Goal: Task Accomplishment & Management: Manage account settings

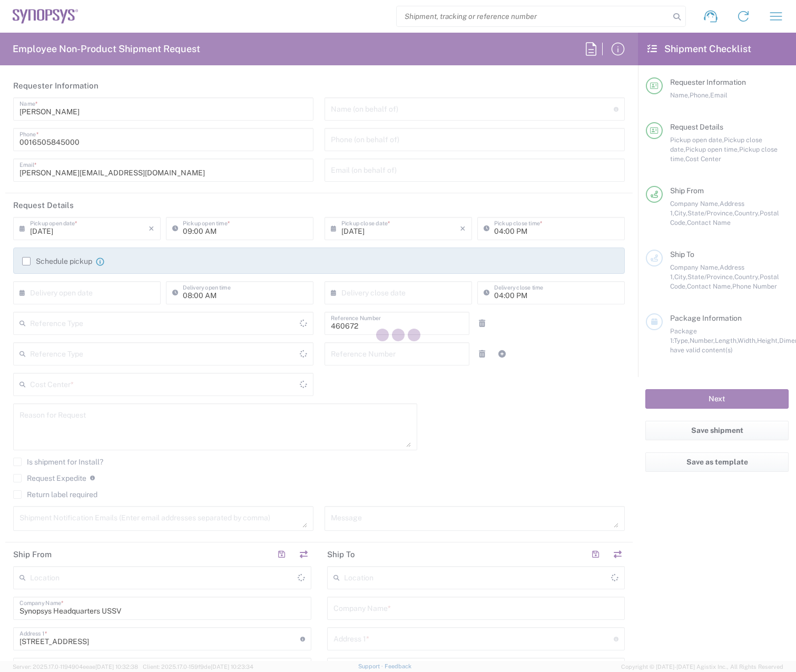
type input "US01, FIN, Distri 460672"
type input "Department"
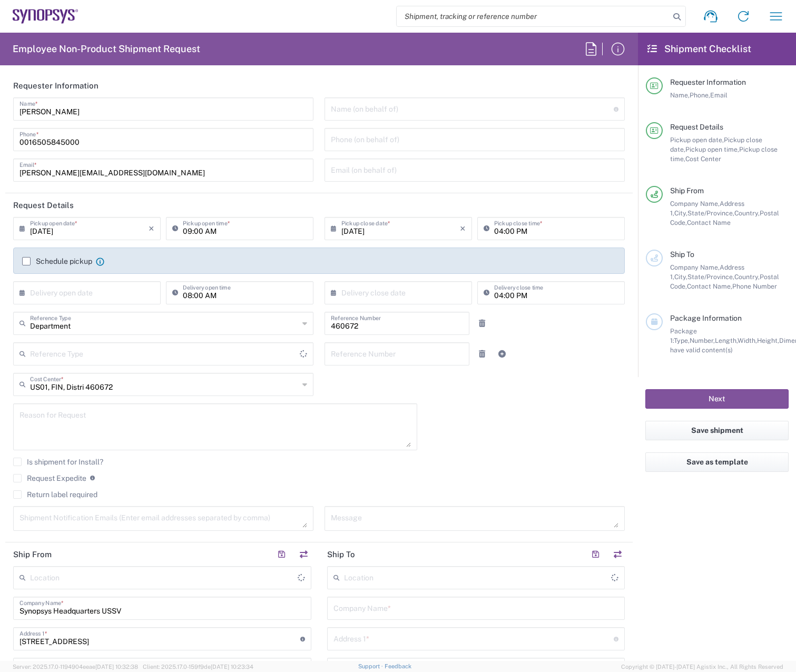
type input "[US_STATE]"
type input "Delivered at Place"
type input "United States"
type input "Headquarters USSV"
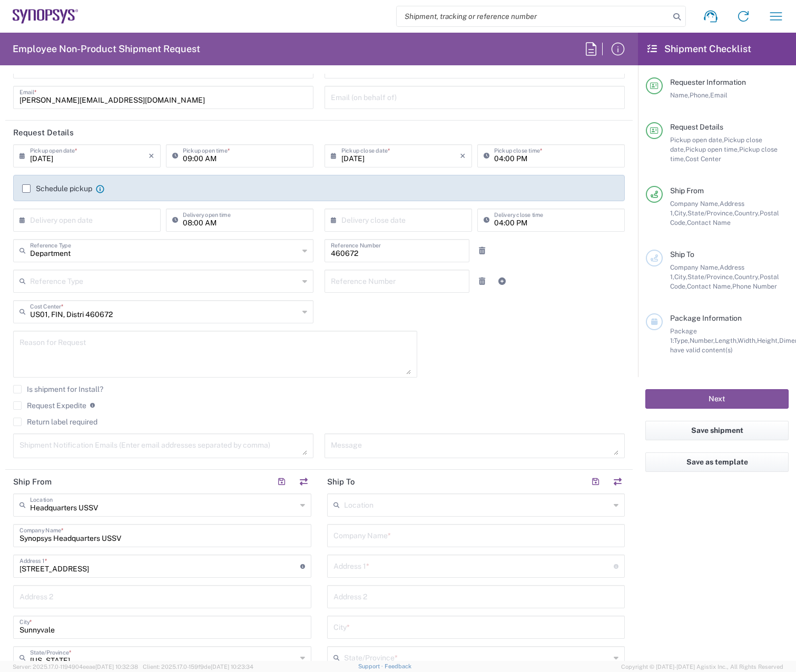
scroll to position [163, 0]
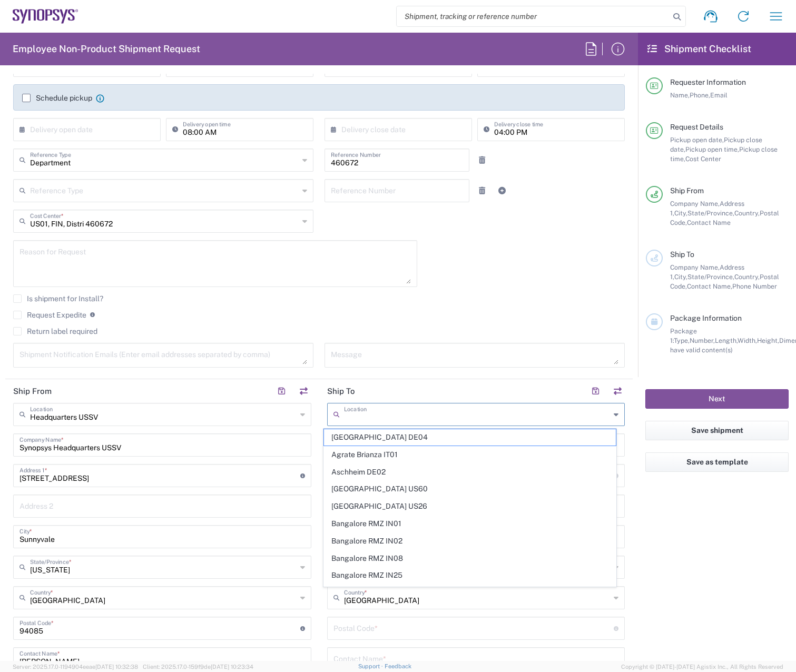
click at [388, 411] on input "text" at bounding box center [477, 414] width 267 height 18
click at [392, 476] on span "Aschheim DE02" at bounding box center [470, 472] width 292 height 16
type input "Aschheim DE02"
type input "Synopsys GmbH"
type input "GmbH Karl-Hammerschmidt Strasse 34"
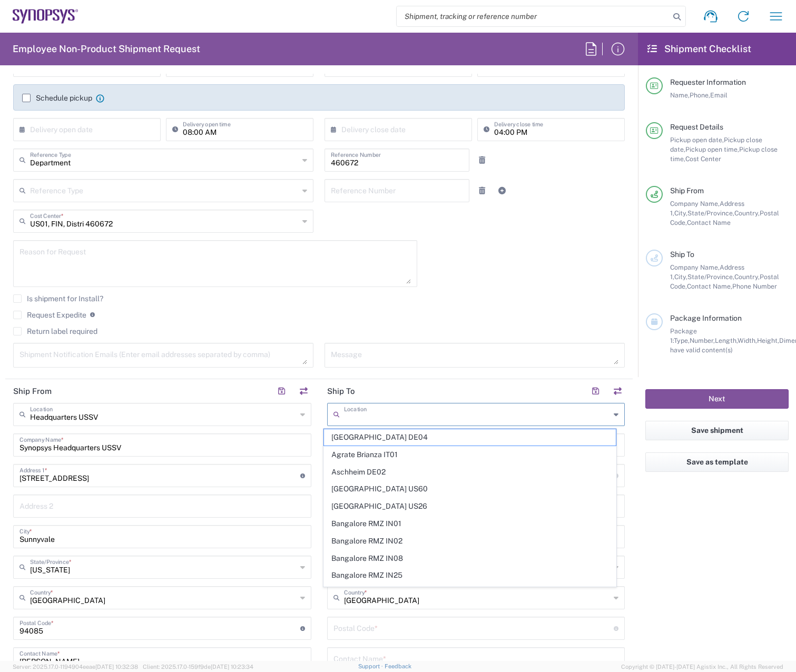
type input "Aschheim"
type input "[GEOGRAPHIC_DATA]"
type input "85609"
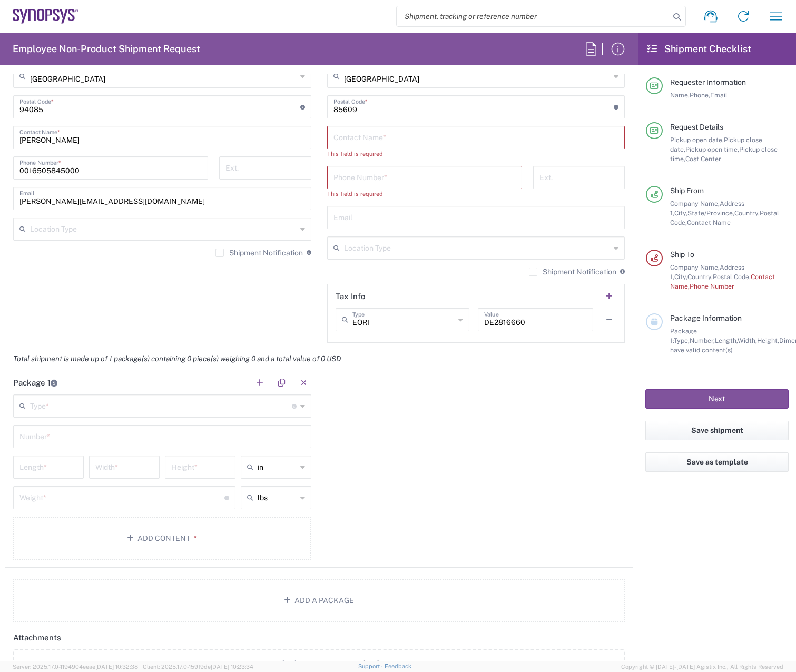
scroll to position [693, 0]
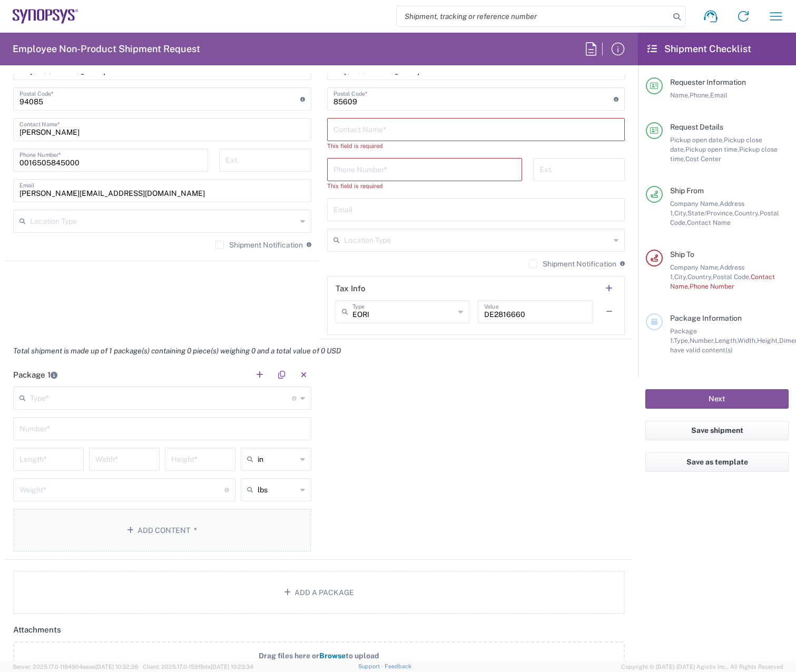
click at [115, 530] on button "Add Content *" at bounding box center [162, 530] width 298 height 43
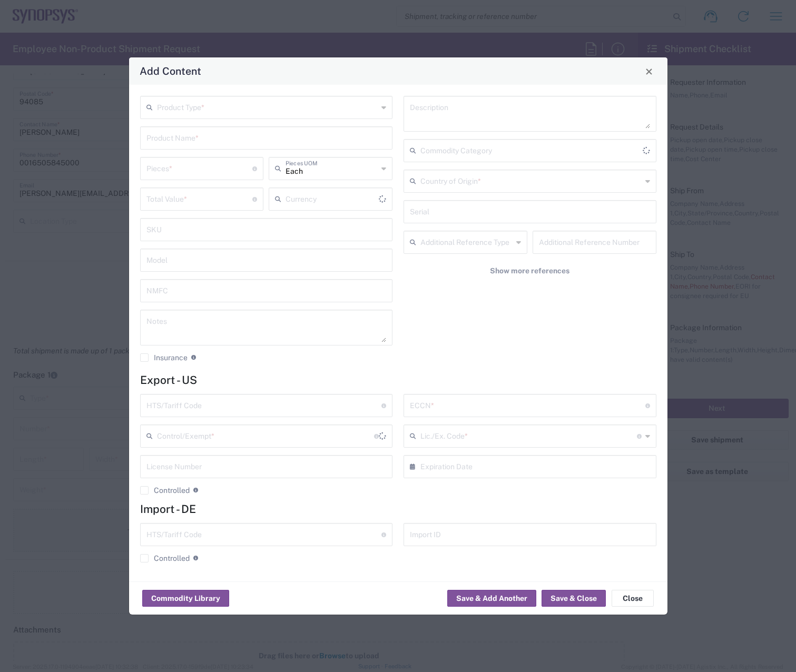
type input "US Dollar"
click at [182, 601] on button "Commodity Library" at bounding box center [185, 598] width 87 height 17
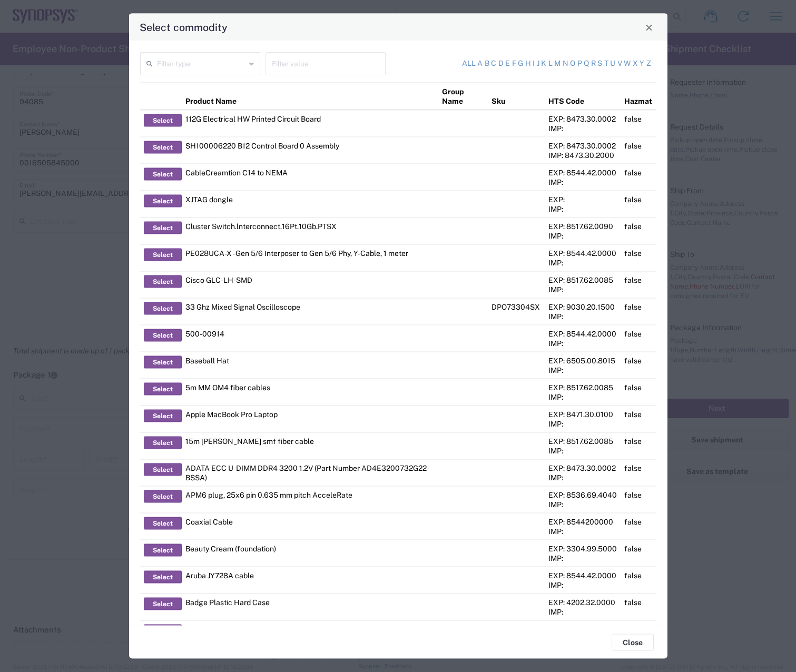
click at [205, 67] on input "text" at bounding box center [201, 63] width 88 height 18
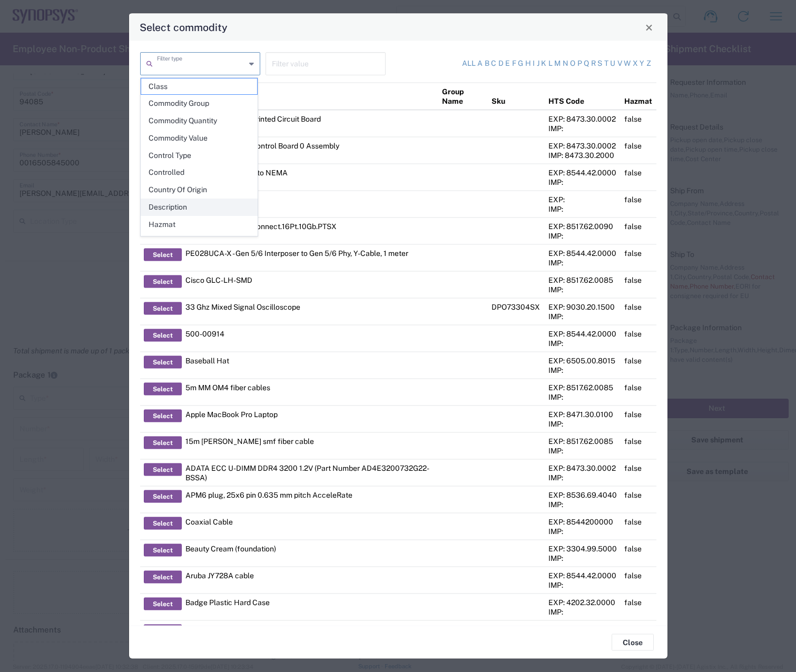
click at [214, 202] on span "Description" at bounding box center [199, 207] width 116 height 16
type input "Description"
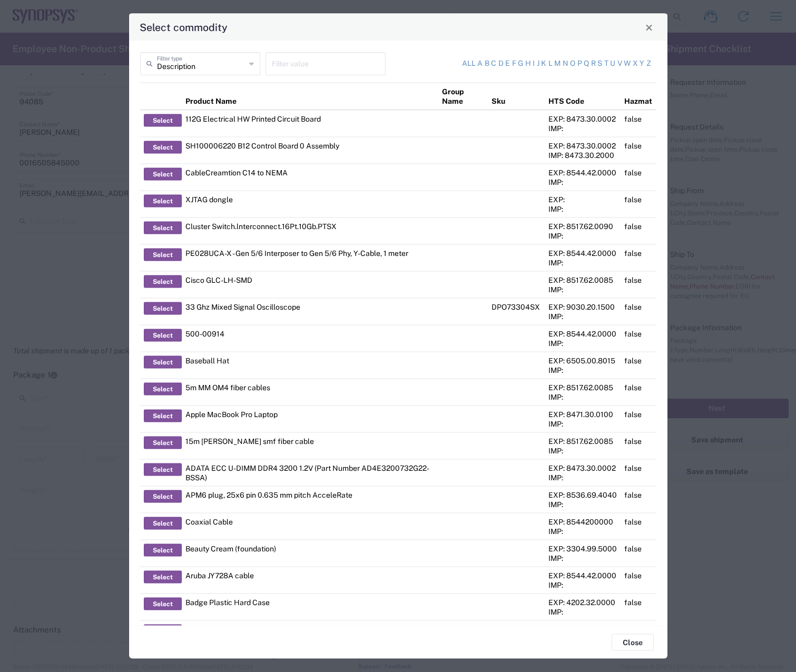
click at [300, 68] on input "text" at bounding box center [325, 63] width 107 height 18
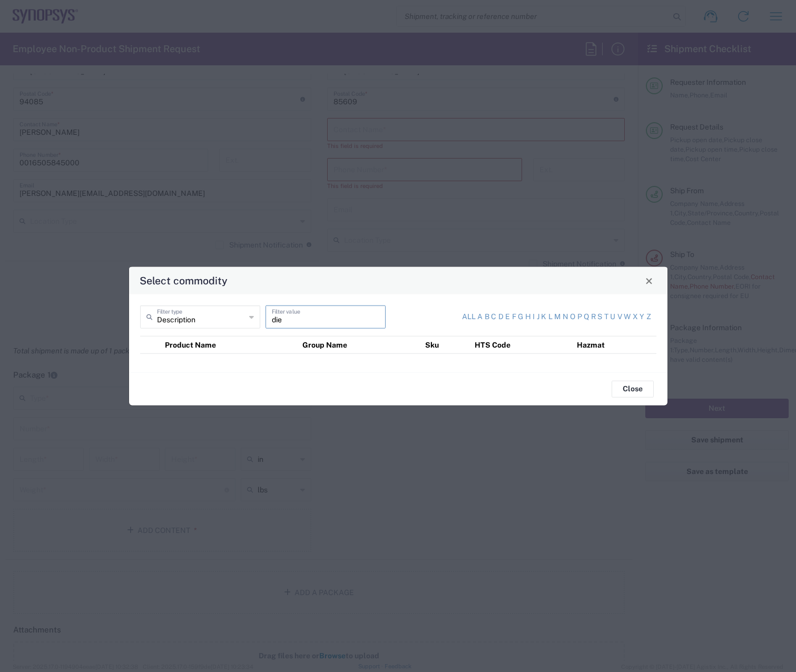
type input "die"
click at [224, 318] on input "Description" at bounding box center [201, 316] width 88 height 18
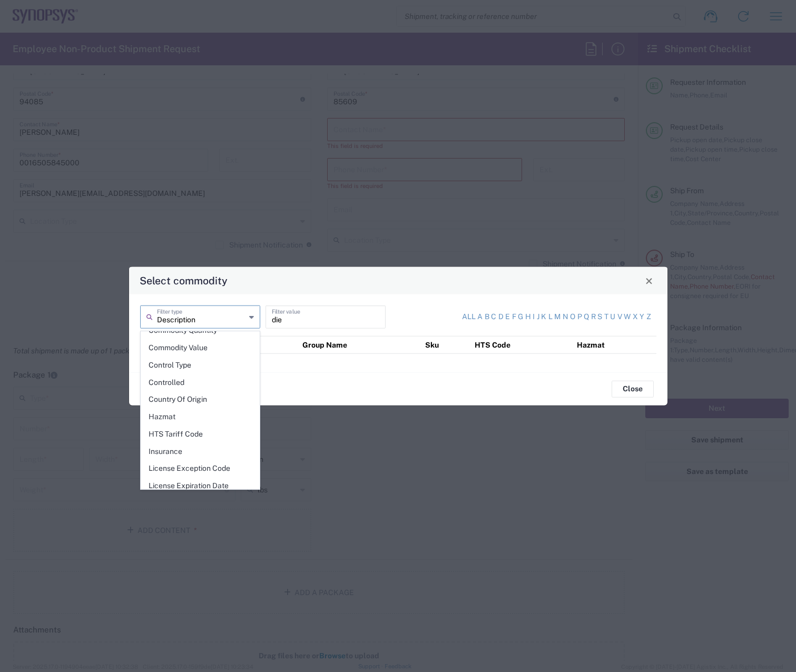
scroll to position [153, 0]
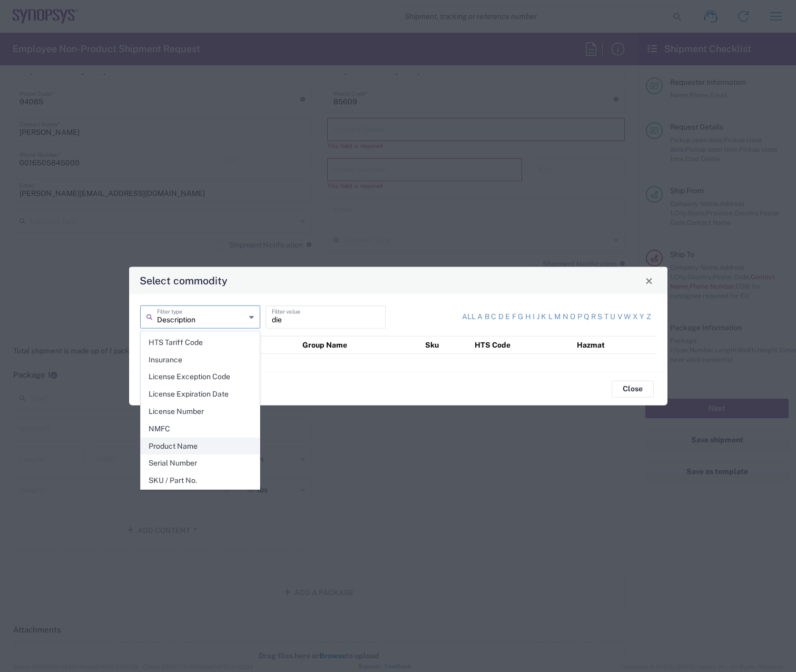
click at [198, 443] on span "Product Name" at bounding box center [200, 446] width 118 height 16
type input "Product Name"
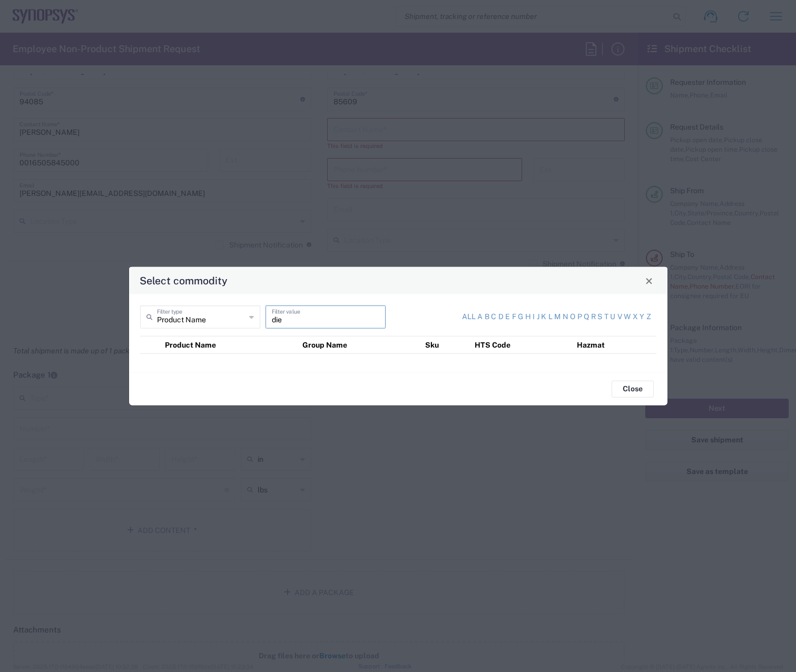
drag, startPoint x: 312, startPoint y: 323, endPoint x: 174, endPoint y: 339, distance: 138.4
click at [172, 340] on div "Product Name Filter type die Filter value All a b c d e f g h i j k l m n o p q…" at bounding box center [398, 333] width 538 height 78
type input "UNT"
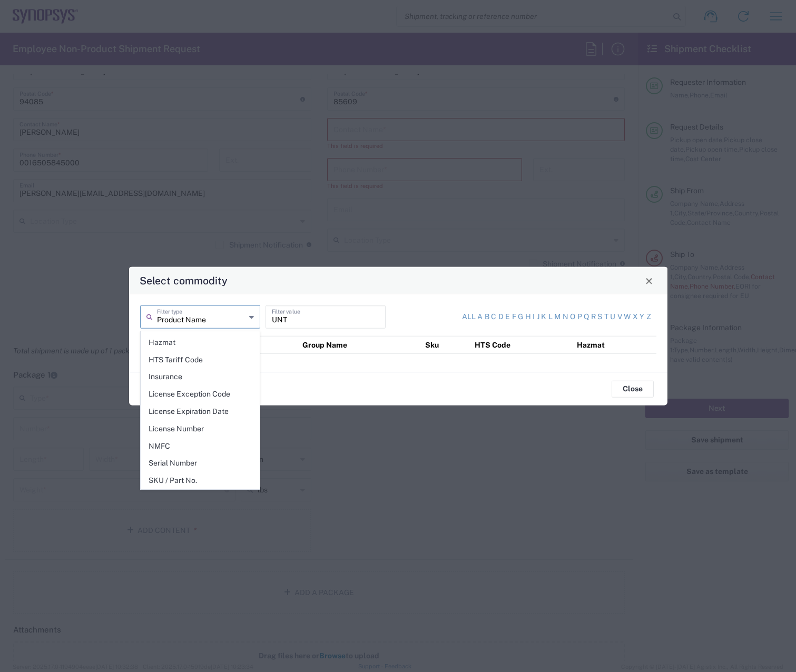
click at [229, 323] on input "Product Name" at bounding box center [201, 316] width 88 height 18
click at [212, 474] on span "Description" at bounding box center [200, 478] width 118 height 16
type input "Description"
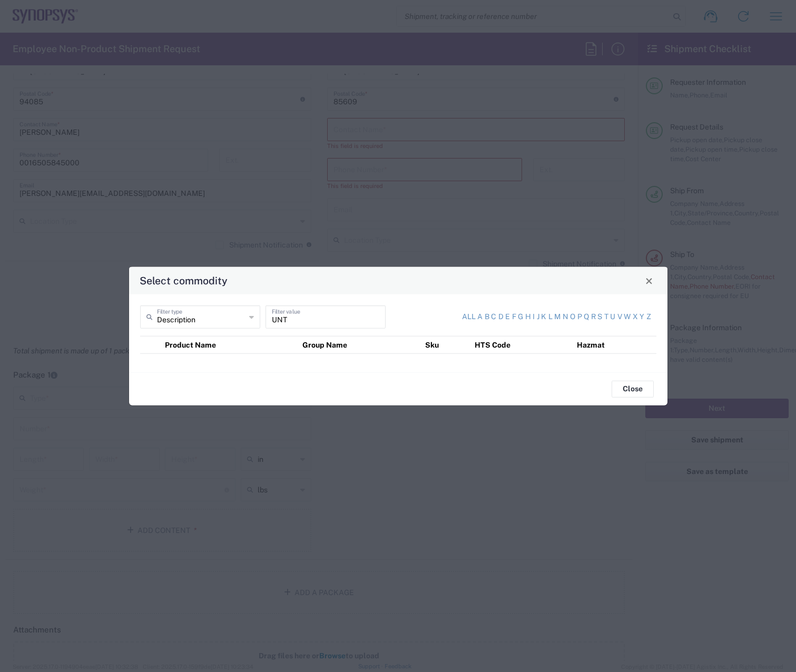
click at [193, 349] on div "Description Filter type UNT Filter value All a b c d e f g h i j k l m n o p q …" at bounding box center [398, 333] width 538 height 78
type input "180BCD"
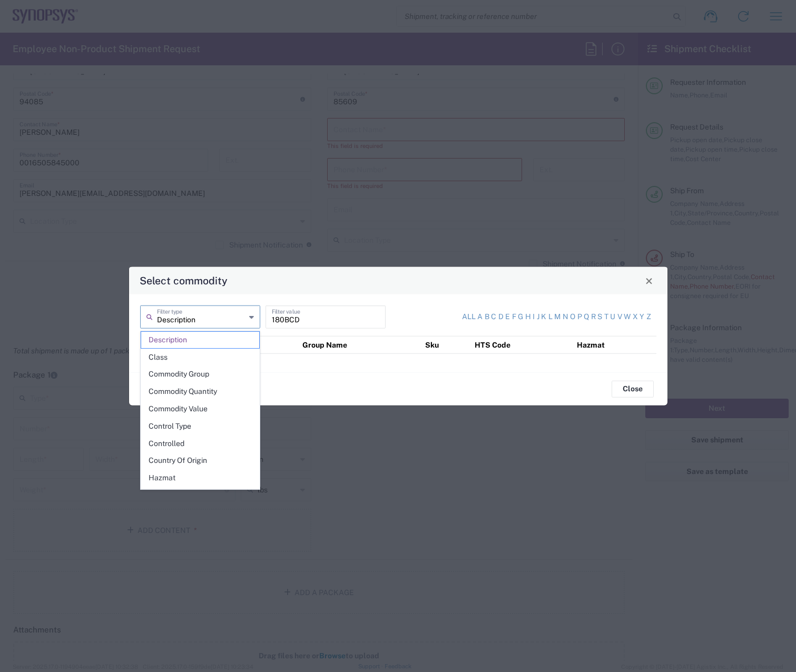
click at [203, 311] on input "Description" at bounding box center [201, 316] width 88 height 18
click at [175, 450] on span "Product Name" at bounding box center [200, 446] width 118 height 16
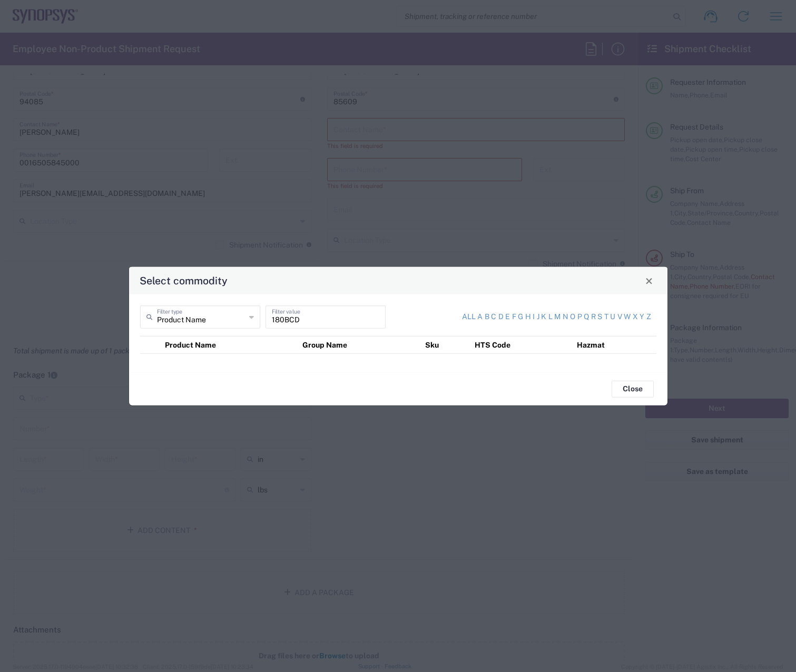
click at [250, 319] on icon at bounding box center [251, 317] width 5 height 17
type input "Product Name"
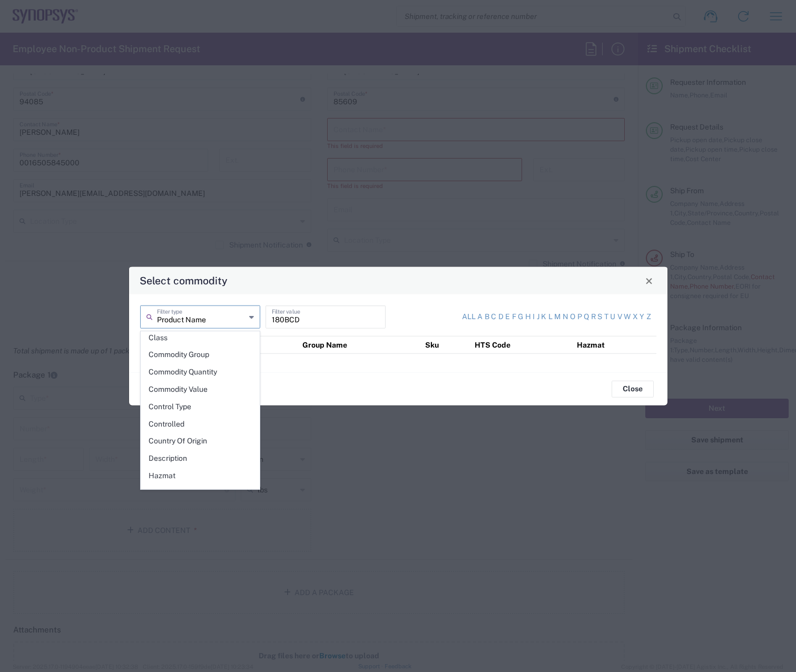
scroll to position [47, 0]
click at [646, 288] on button "Close" at bounding box center [649, 280] width 15 height 15
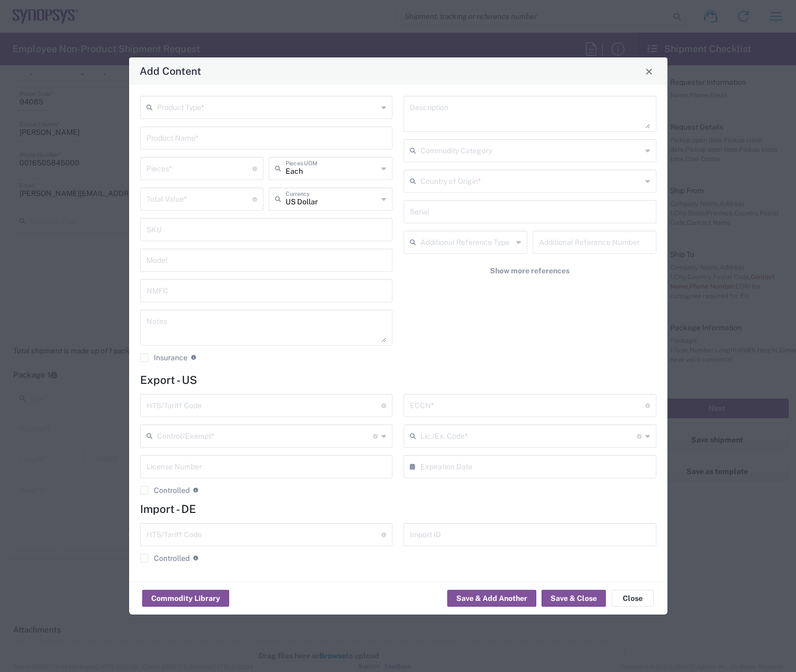
click at [652, 80] on div "Add Content" at bounding box center [398, 70] width 538 height 27
click at [638, 599] on button "Close" at bounding box center [633, 598] width 42 height 17
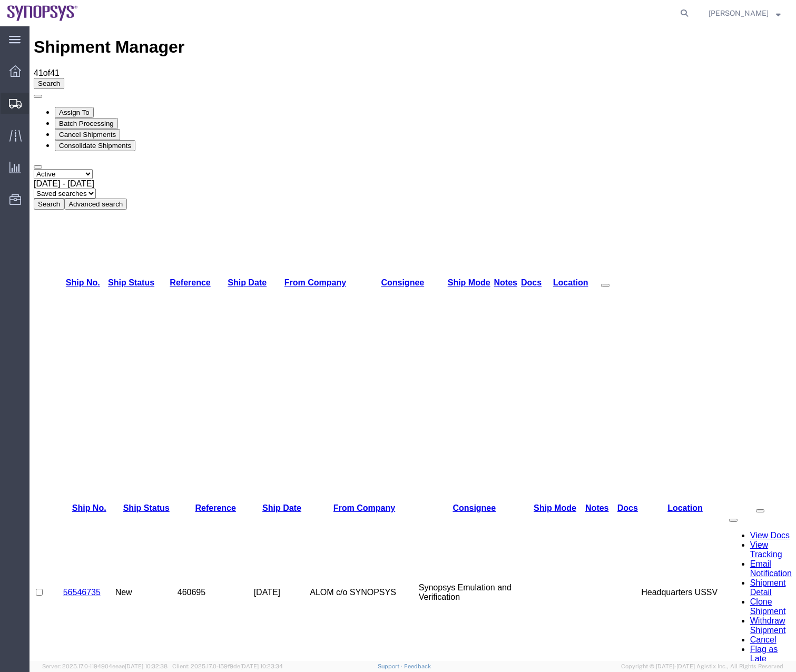
click at [11, 108] on icon at bounding box center [15, 103] width 13 height 9
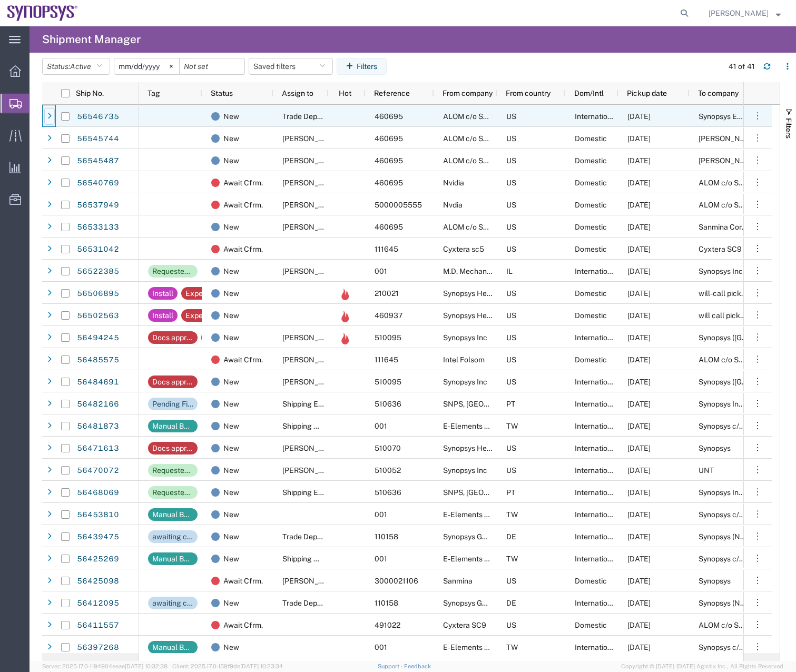
click at [48, 116] on icon at bounding box center [49, 116] width 4 height 7
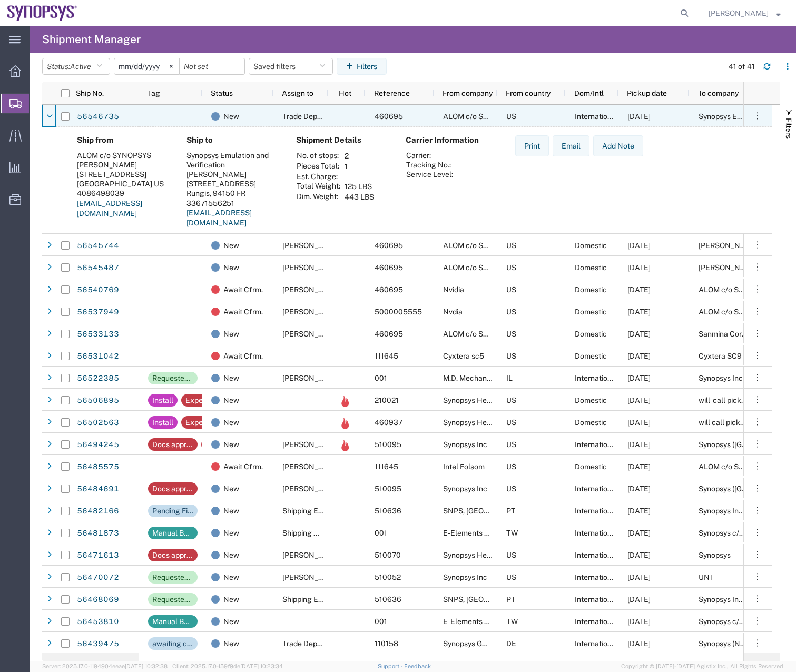
click at [48, 116] on icon at bounding box center [49, 116] width 6 height 7
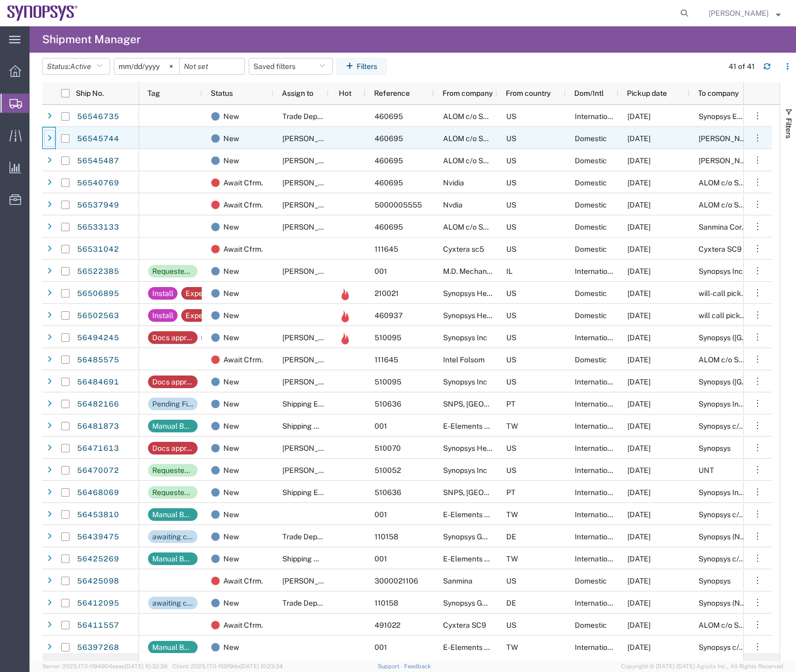
click at [46, 138] on div at bounding box center [49, 138] width 11 height 17
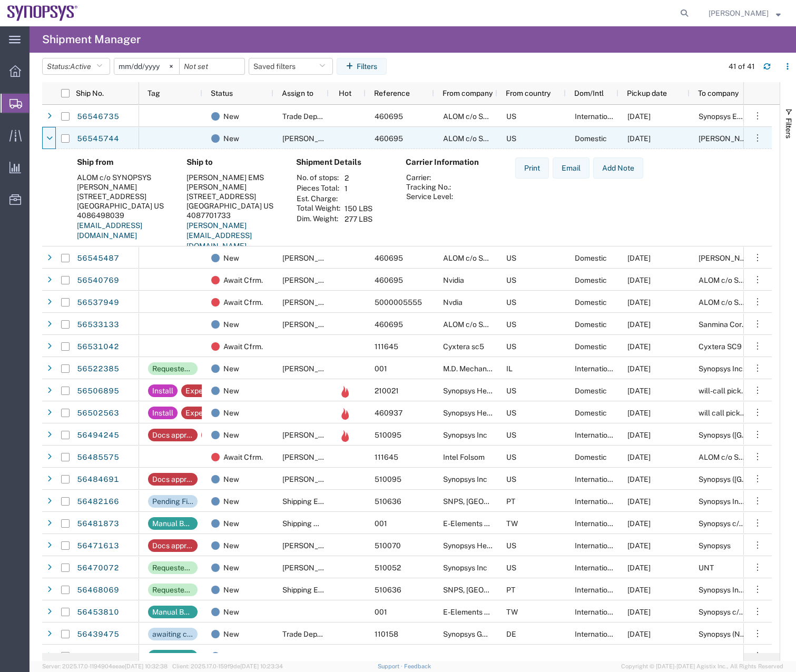
click at [46, 138] on div at bounding box center [49, 138] width 11 height 17
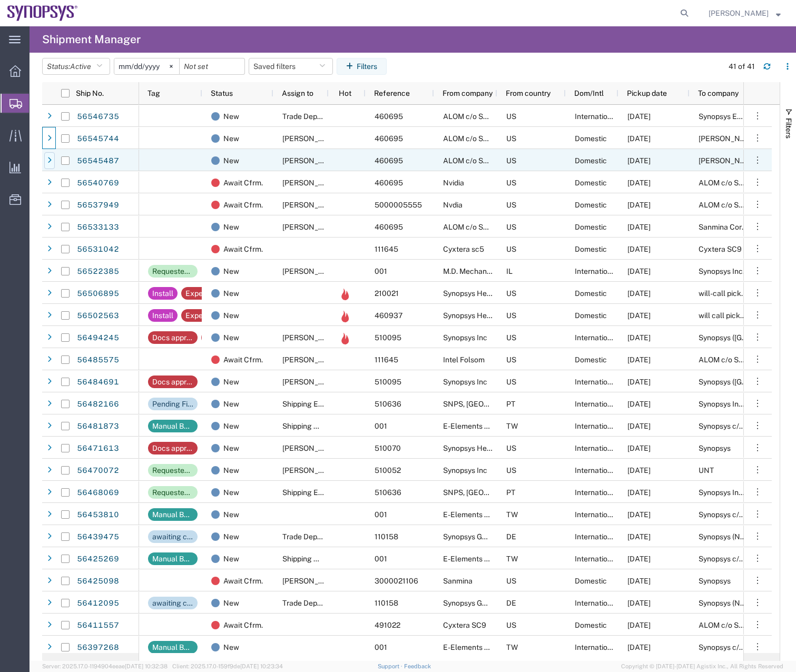
click at [50, 166] on div at bounding box center [49, 160] width 11 height 17
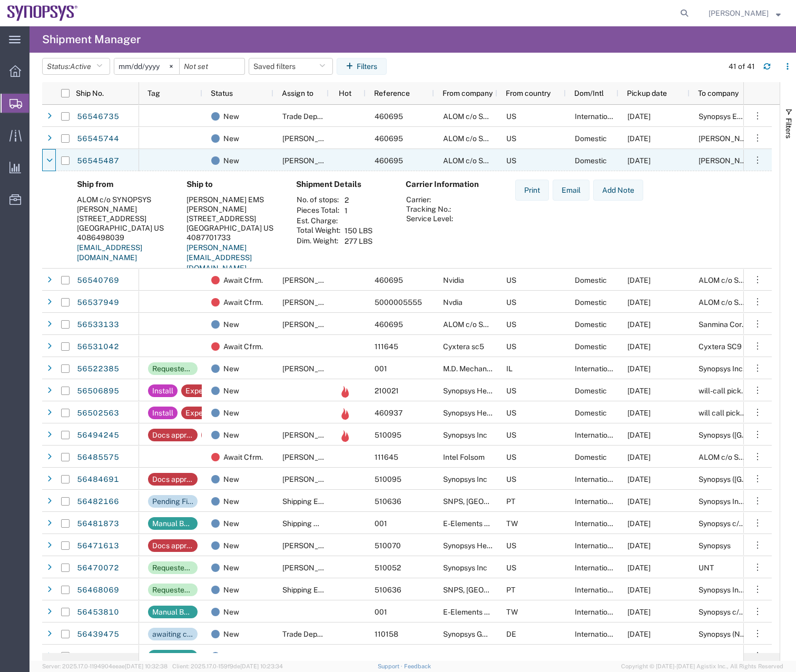
click at [50, 166] on div at bounding box center [49, 160] width 11 height 17
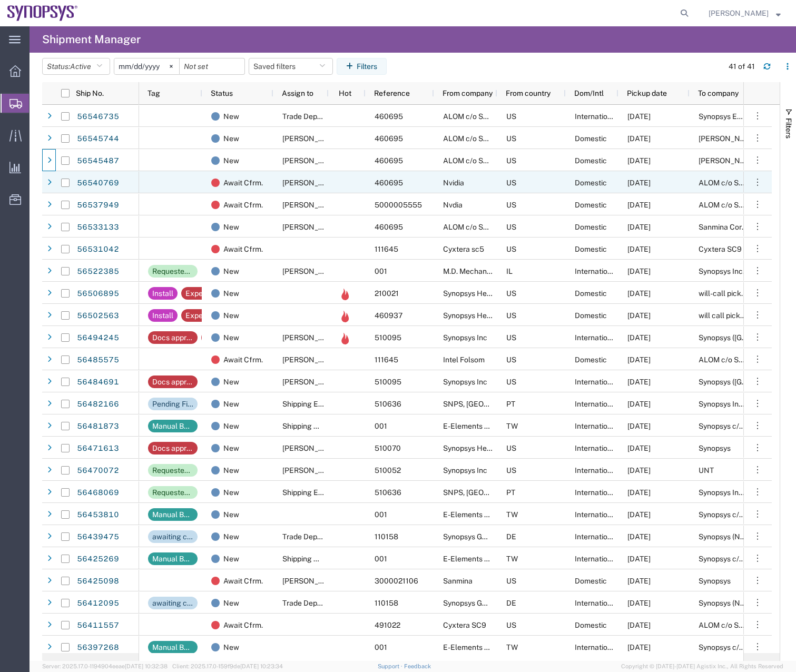
click at [55, 189] on div at bounding box center [65, 182] width 21 height 22
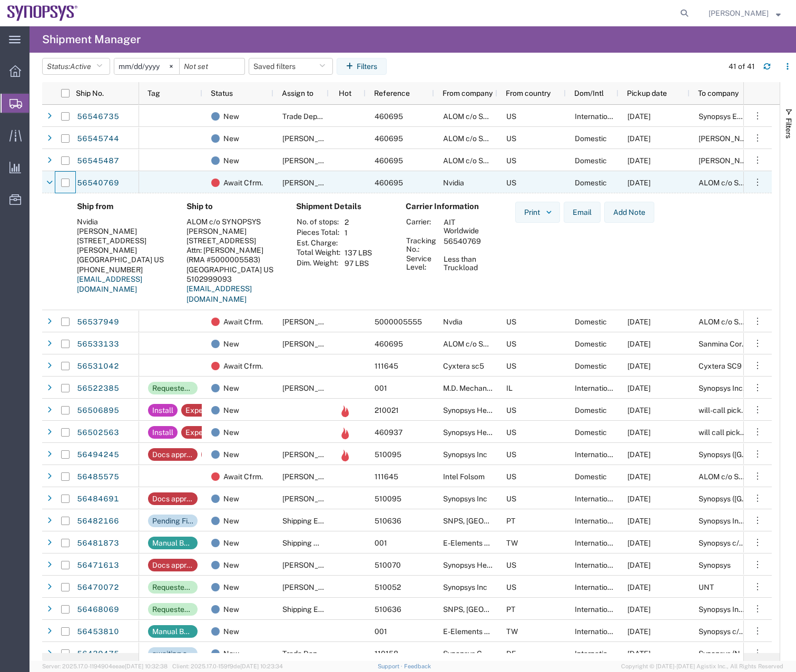
click at [55, 189] on div at bounding box center [65, 182] width 21 height 22
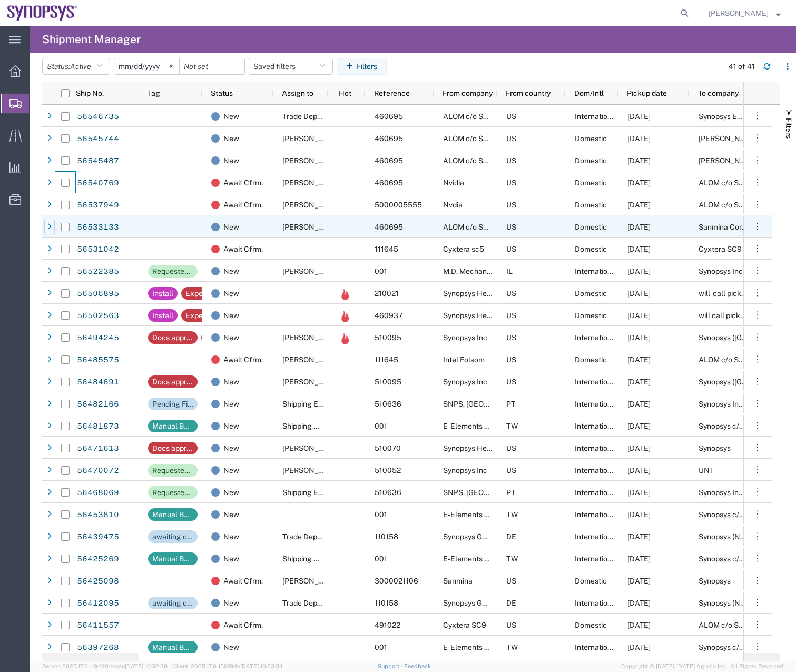
click at [50, 220] on div at bounding box center [49, 227] width 11 height 17
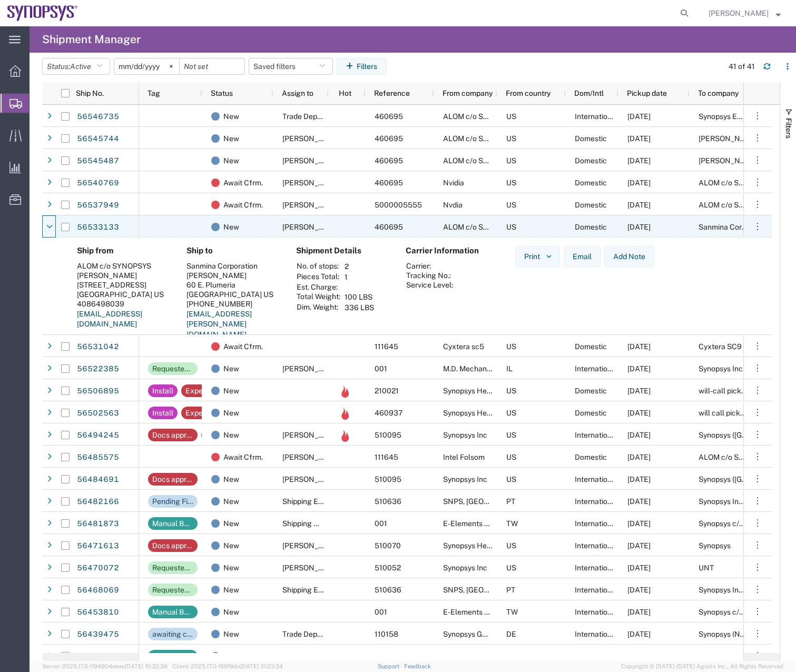
click at [50, 220] on div at bounding box center [49, 227] width 11 height 17
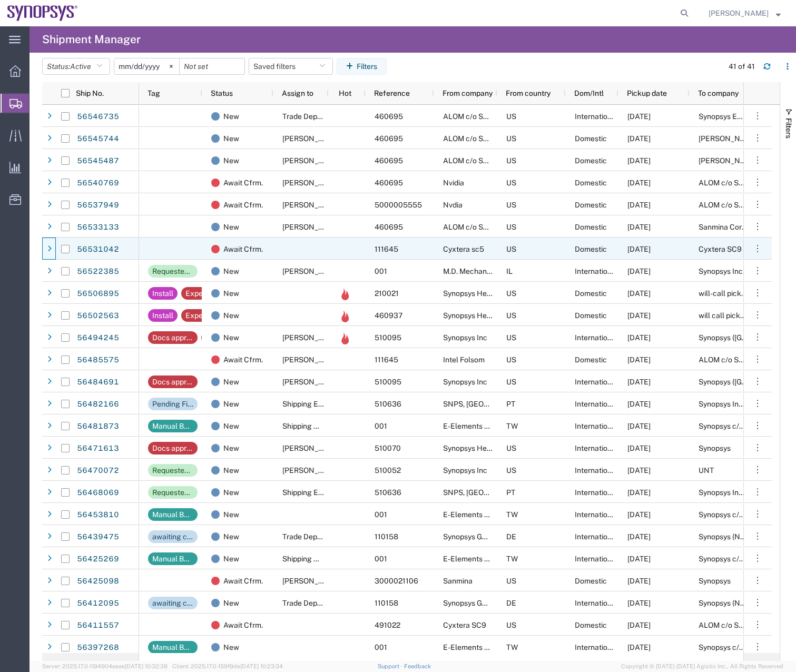
click at [47, 245] on div at bounding box center [49, 249] width 11 height 17
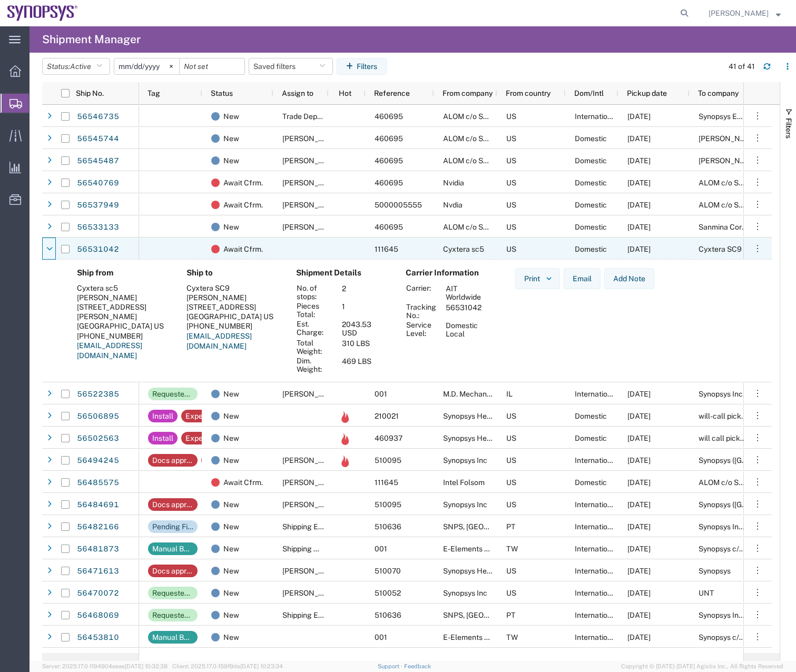
click at [47, 245] on icon at bounding box center [49, 248] width 6 height 7
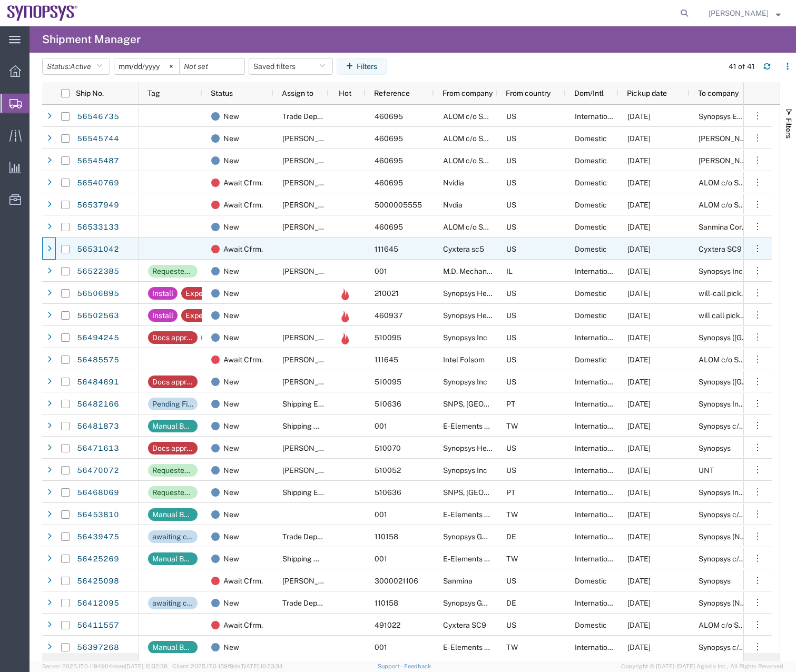
click at [47, 245] on div at bounding box center [49, 249] width 11 height 17
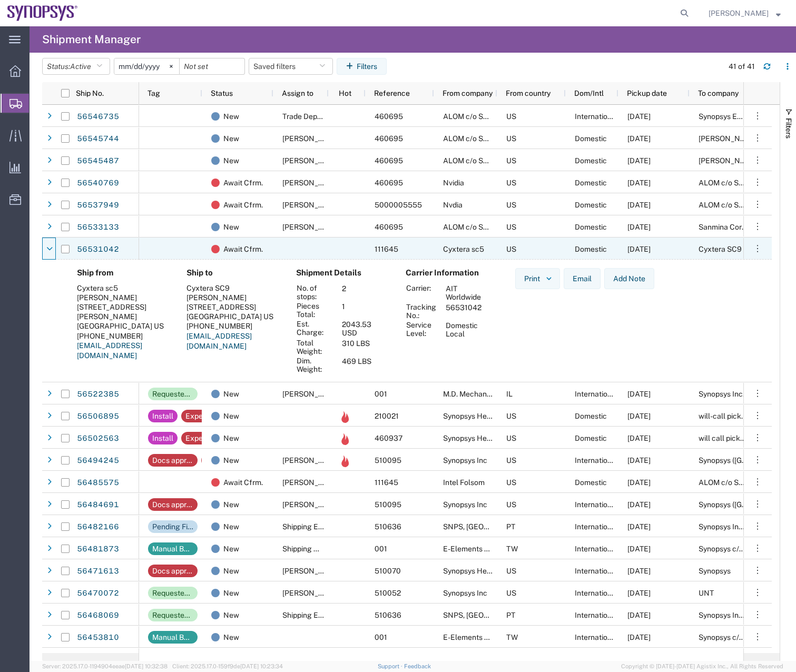
click at [47, 245] on icon at bounding box center [49, 248] width 6 height 7
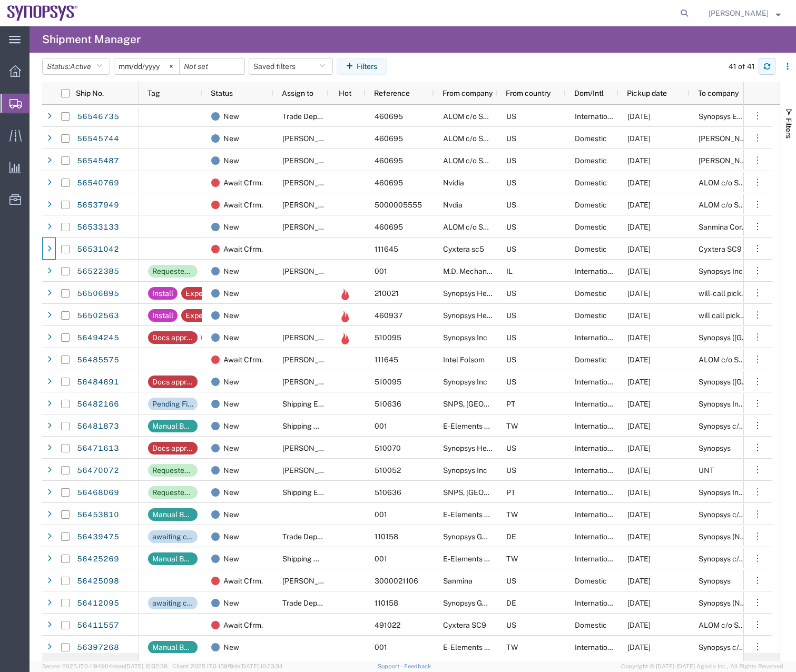
click at [768, 70] on icon "button" at bounding box center [766, 66] width 7 height 7
click at [690, 15] on icon at bounding box center [684, 13] width 15 height 15
click at [416, 14] on input "search" at bounding box center [517, 13] width 320 height 25
type input "56551436"
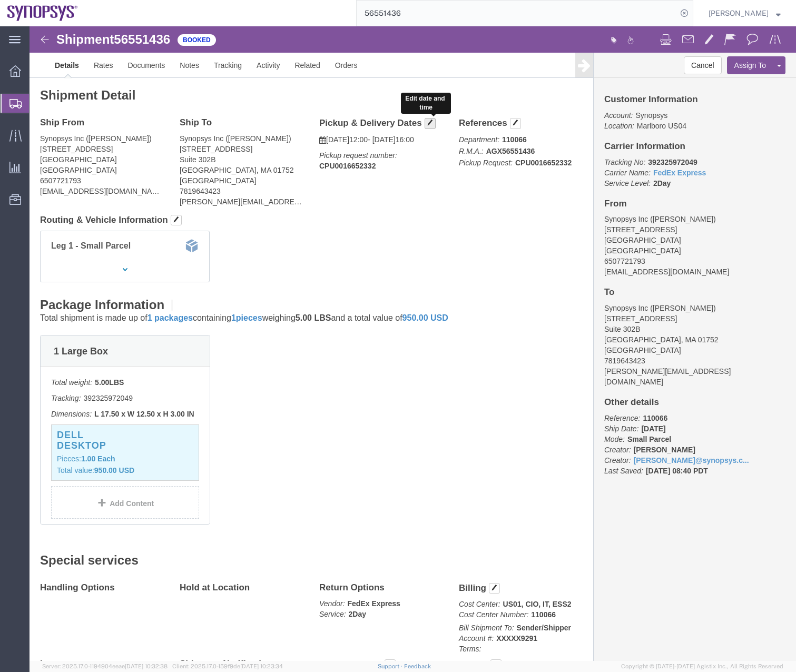
click span "button"
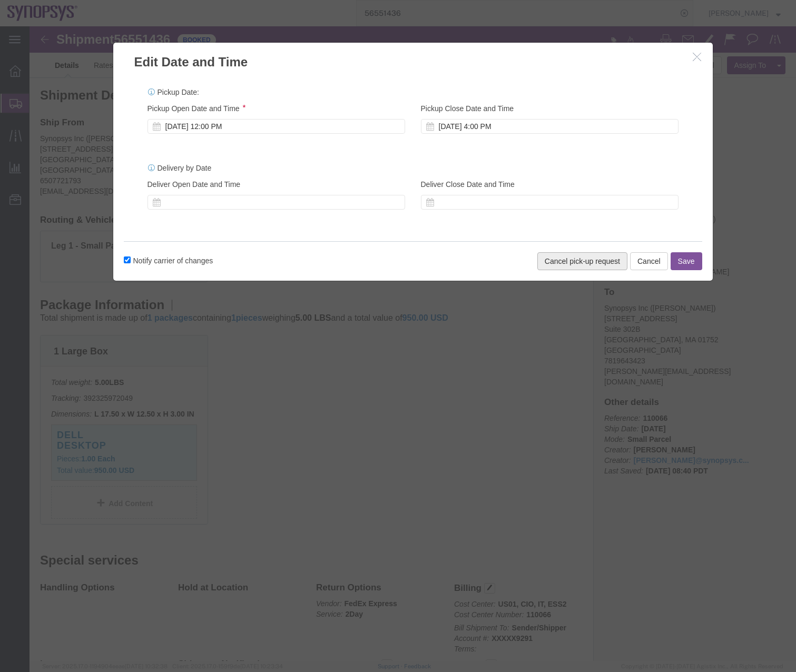
click button "Cancel pick-up request"
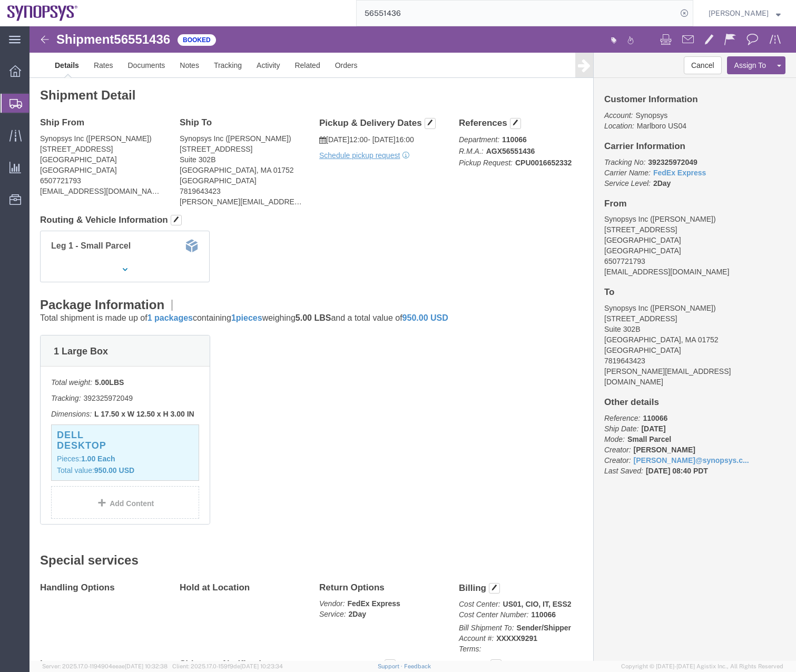
click at [14, 102] on icon at bounding box center [15, 103] width 13 height 9
